Goal: Information Seeking & Learning: Learn about a topic

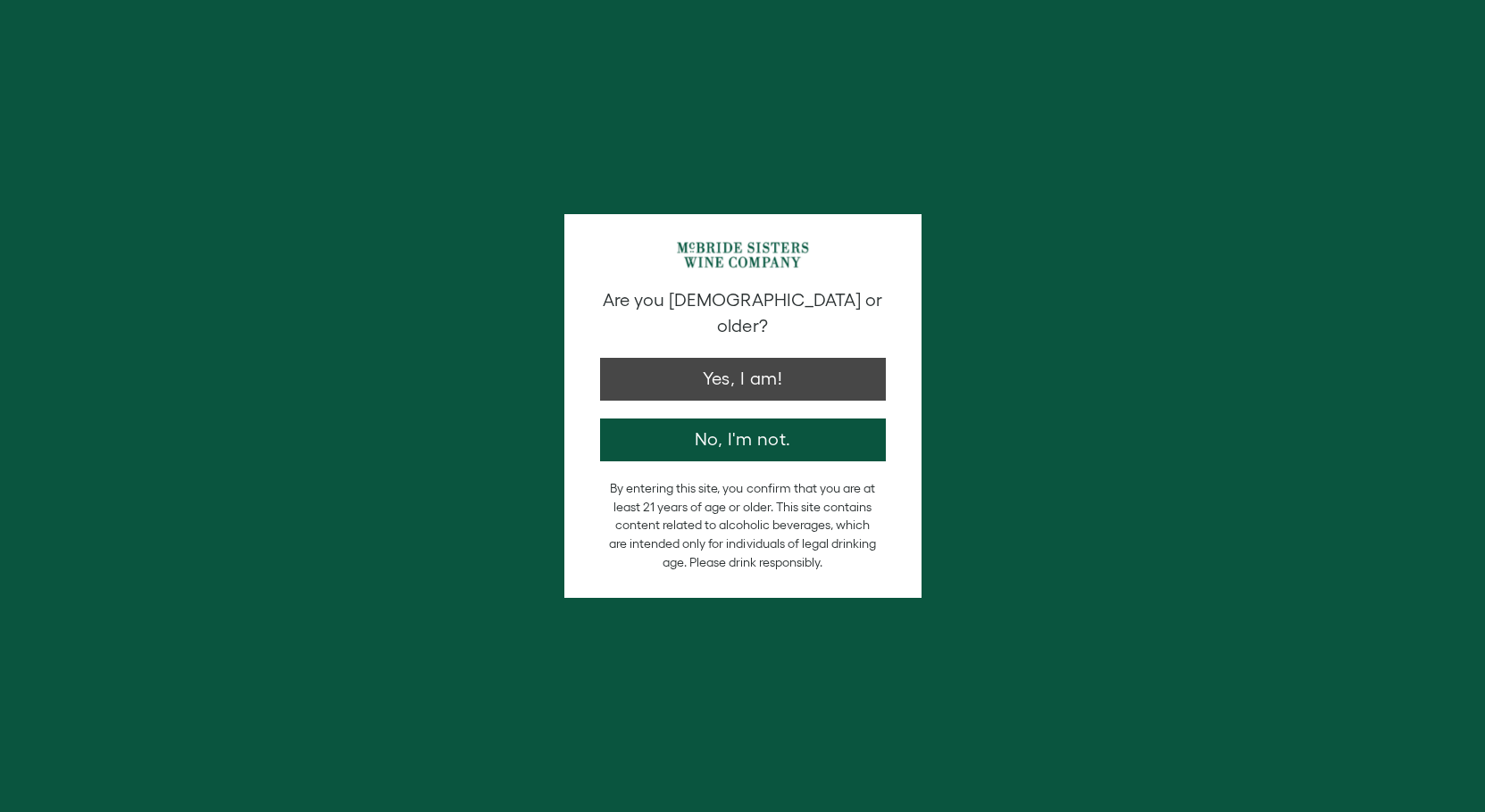
click at [796, 358] on button "Yes, I am!" at bounding box center [743, 380] width 286 height 43
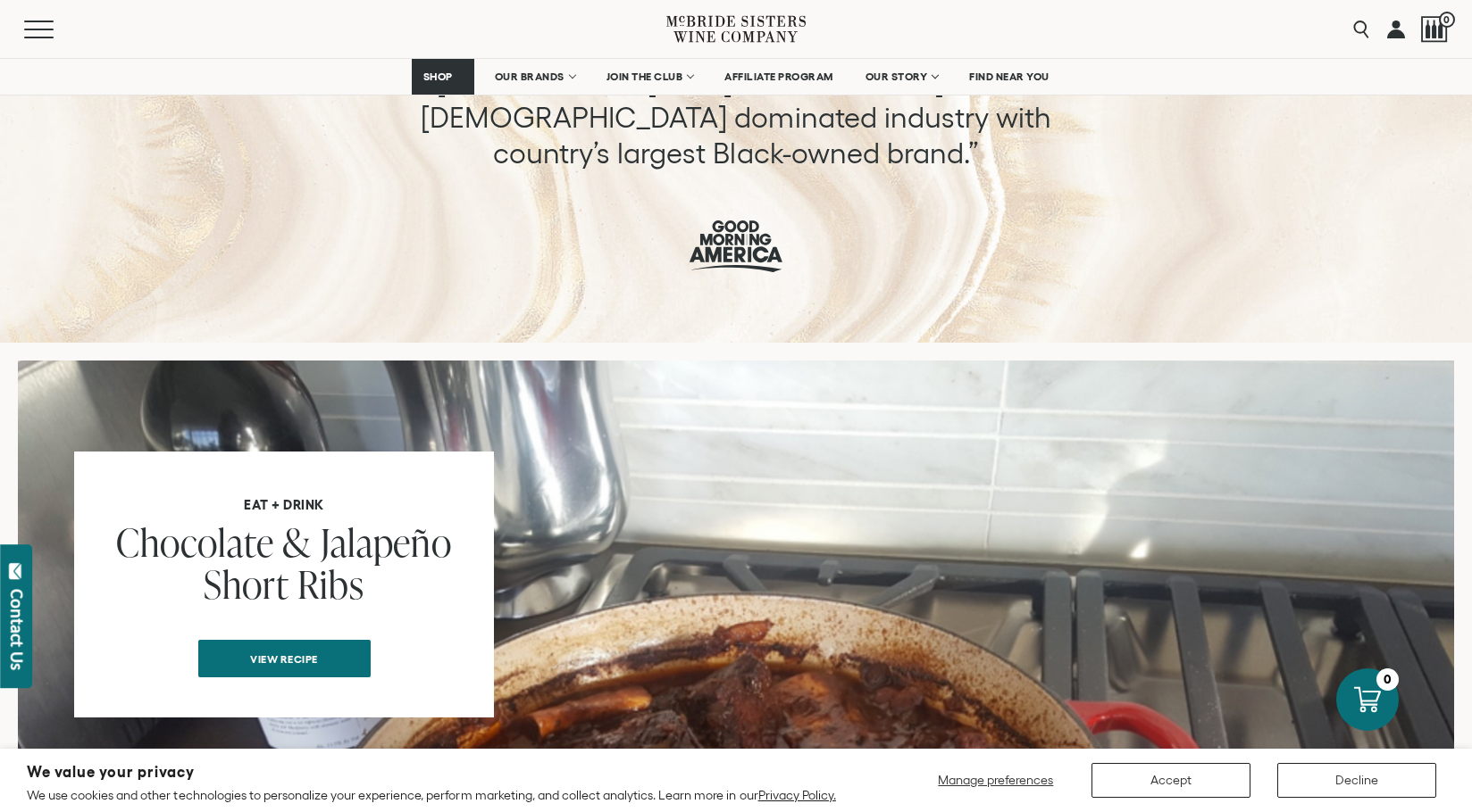
scroll to position [1138, 0]
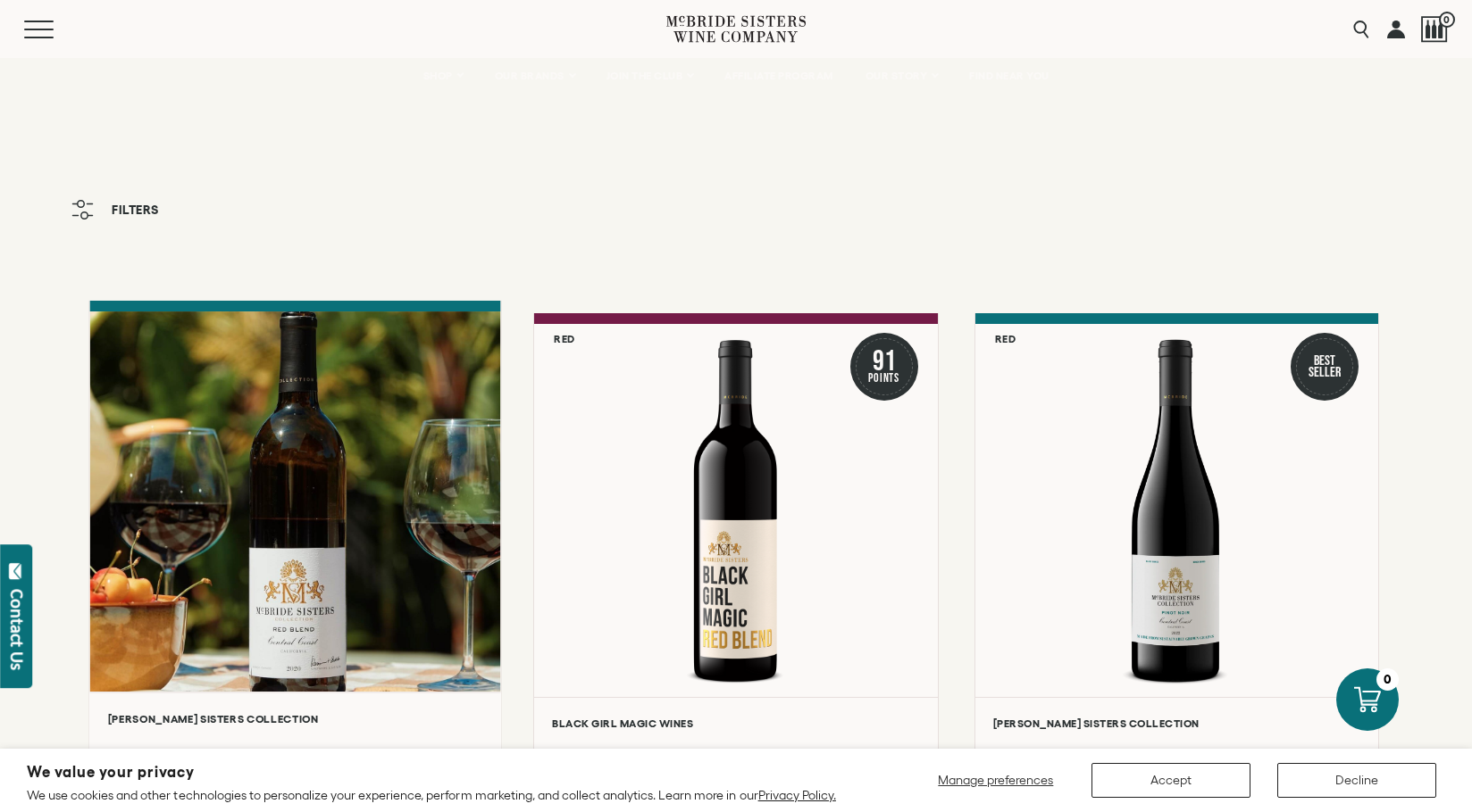
click at [237, 603] on div at bounding box center [295, 501] width 411 height 381
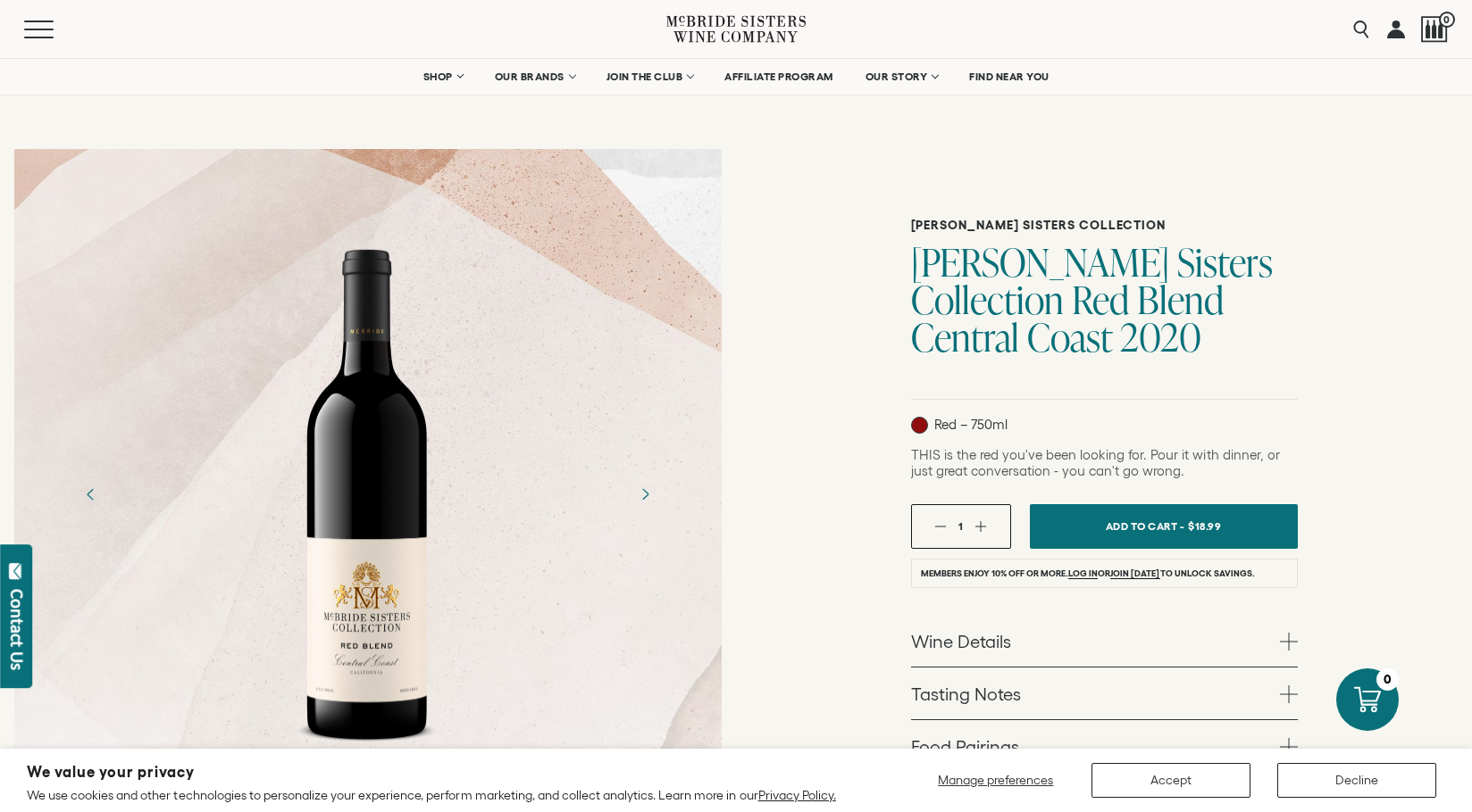
scroll to position [33, 0]
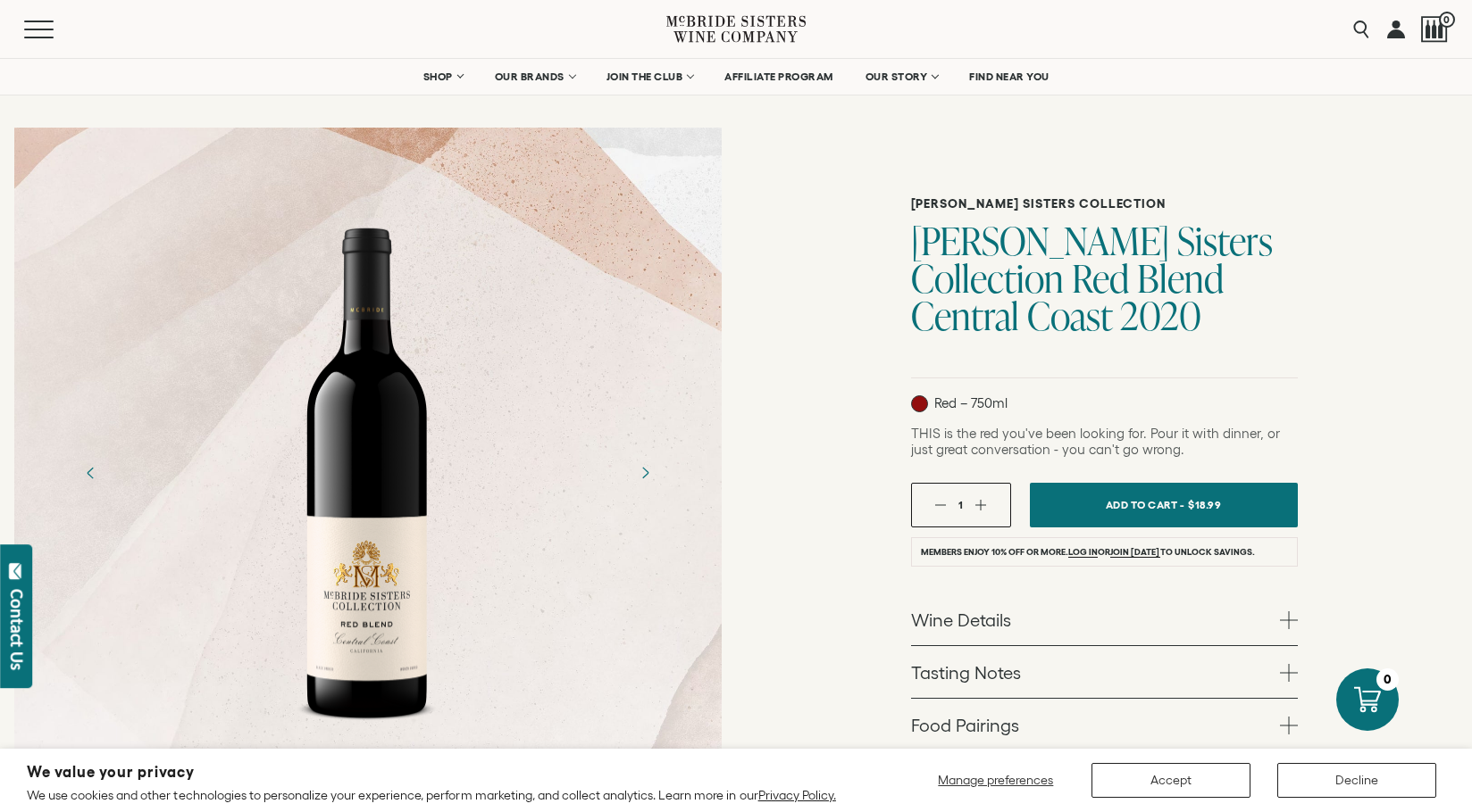
click at [977, 644] on link "Wine Details" at bounding box center [1104, 619] width 387 height 52
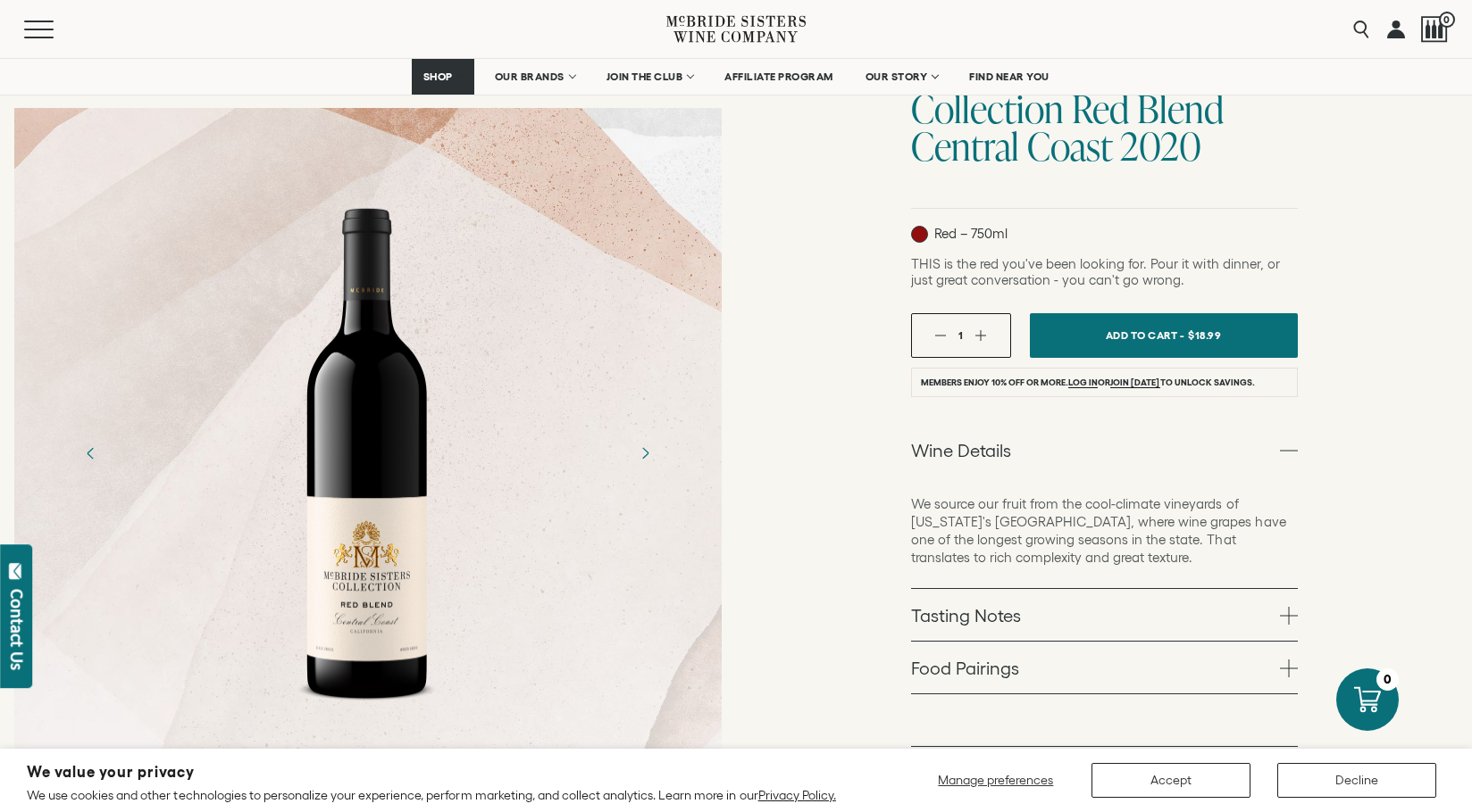
scroll to position [209, 0]
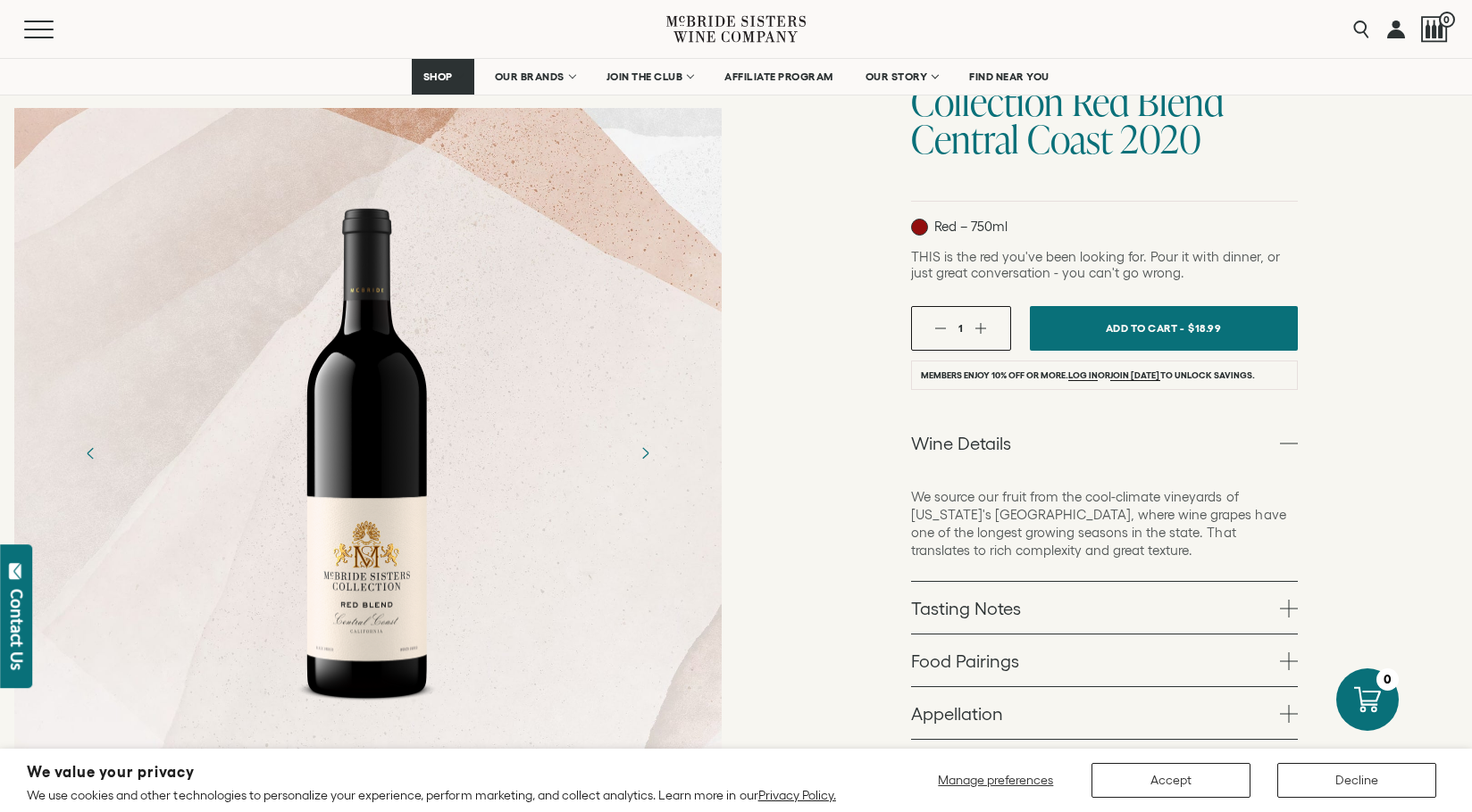
click at [1002, 607] on link "Tasting Notes" at bounding box center [1104, 608] width 387 height 52
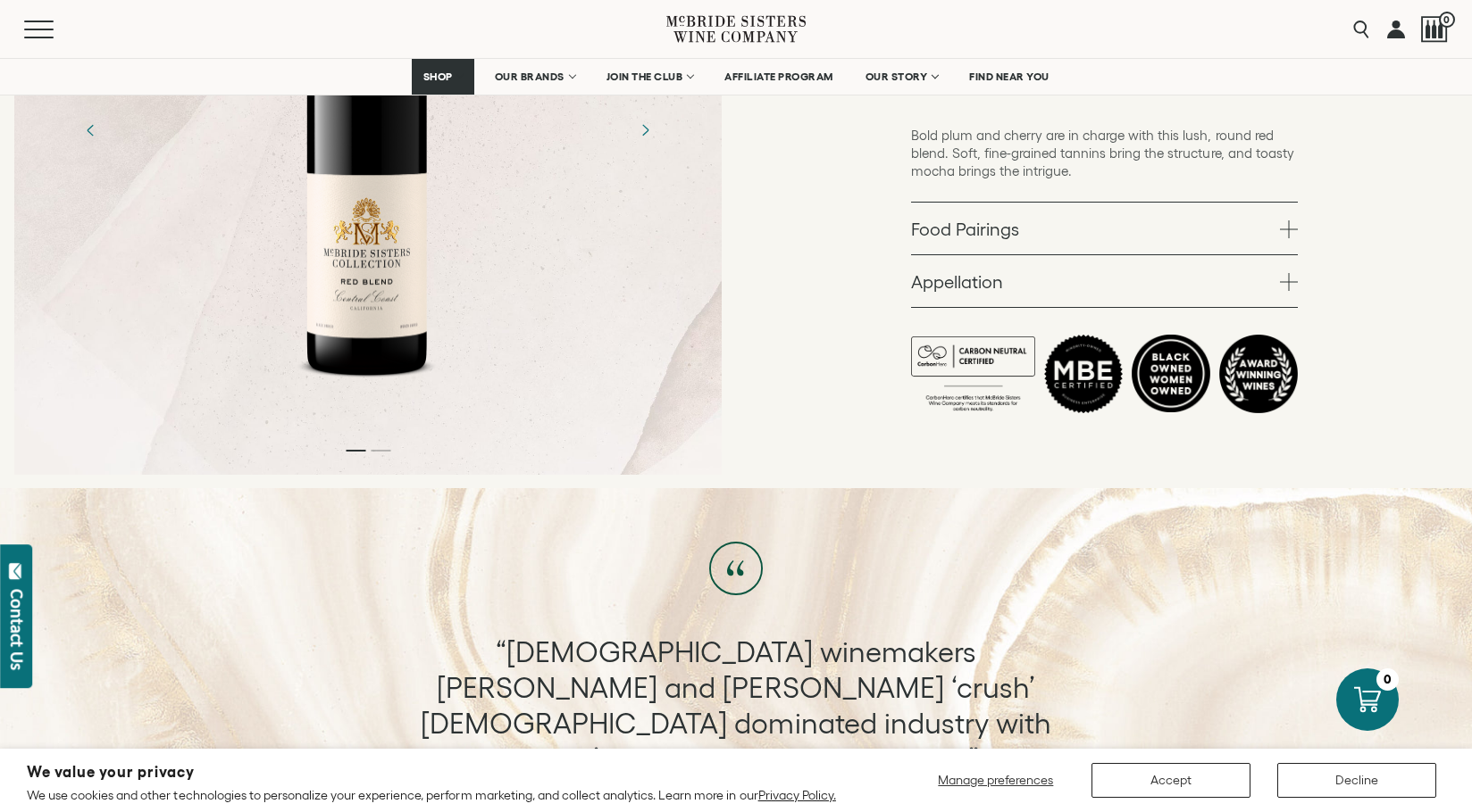
scroll to position [617, 0]
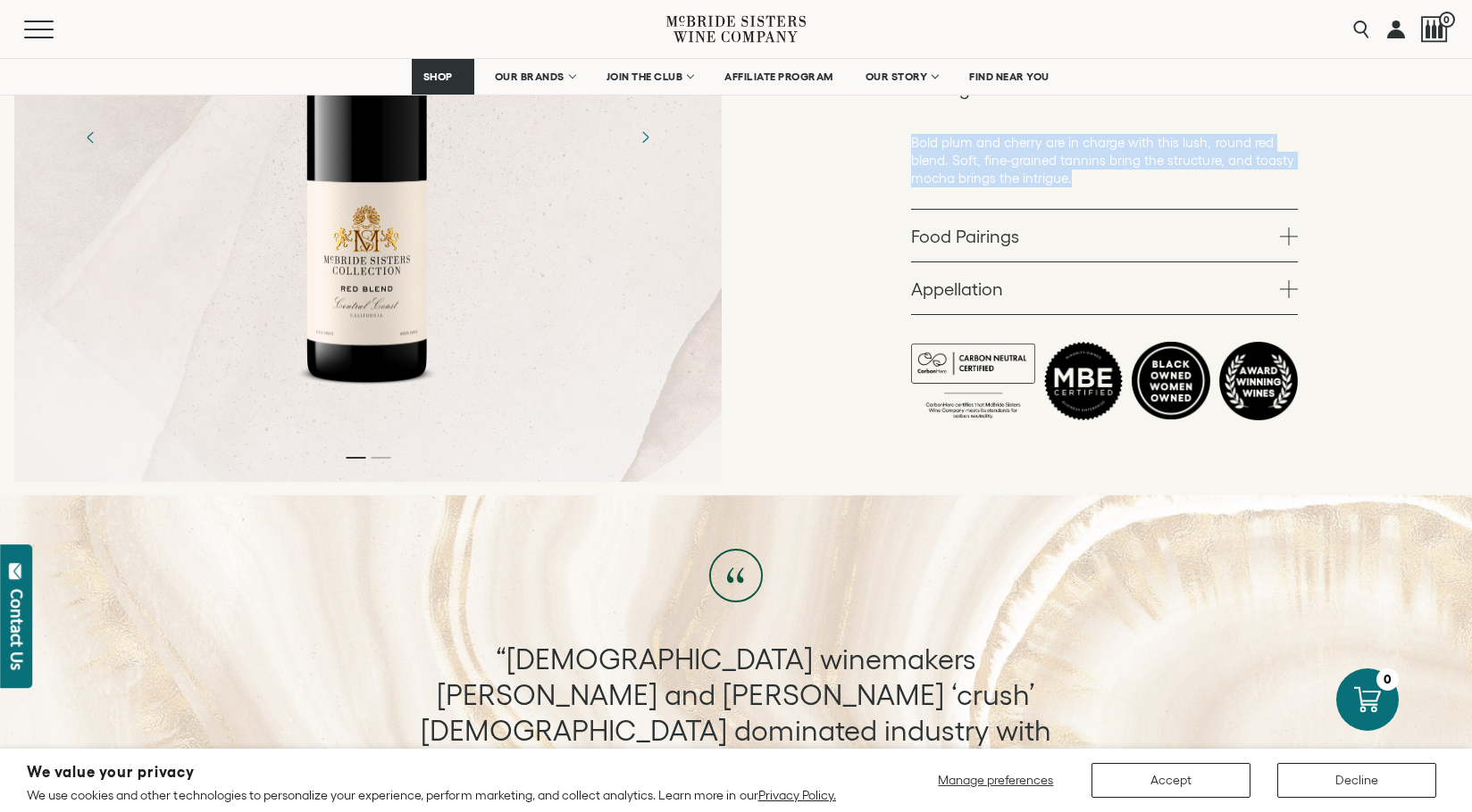
drag, startPoint x: 913, startPoint y: 141, endPoint x: 1076, endPoint y: 177, distance: 166.9
click at [1076, 177] on p "Bold plum and cherry are in charge with this lush, round red blend. Soft, fine-…" at bounding box center [1104, 160] width 387 height 54
copy p "Bold plum and cherry are in charge with this lush, round red blend. Soft, fine-…"
click at [1052, 286] on link "Appellation" at bounding box center [1104, 288] width 387 height 52
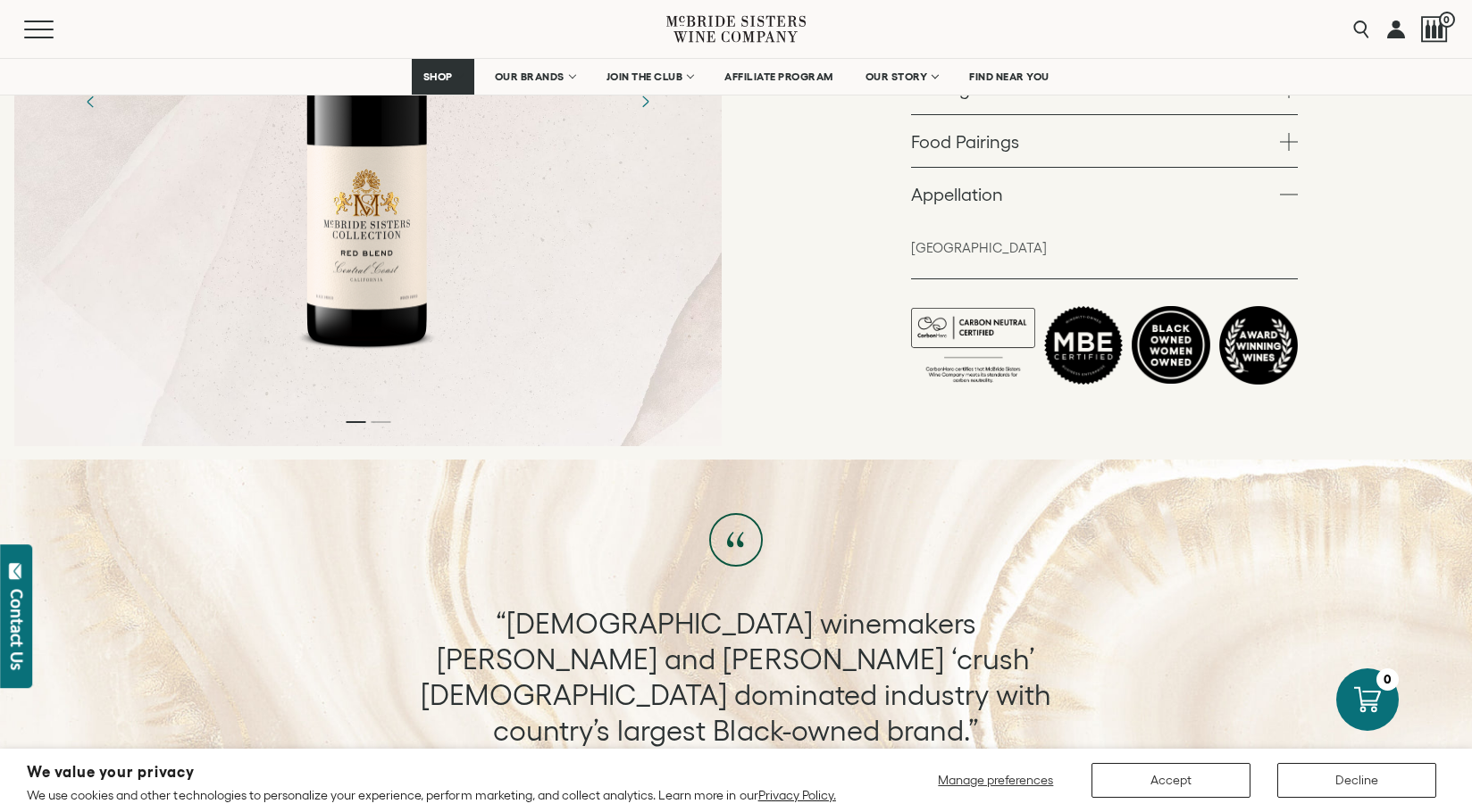
click at [1080, 153] on link "Food Pairings" at bounding box center [1104, 141] width 387 height 52
